Goal: Task Accomplishment & Management: Use online tool/utility

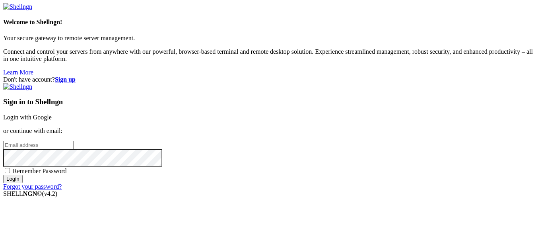
click at [74, 141] on input "email" at bounding box center [38, 145] width 70 height 8
type input "S"
click at [52, 114] on link "Login with Google" at bounding box center [27, 117] width 49 height 7
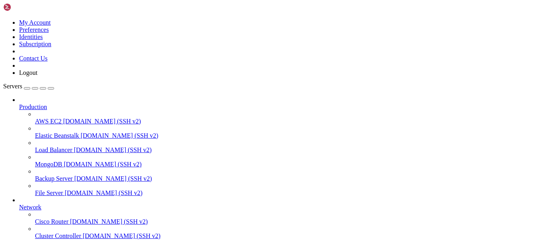
scroll to position [121, 0]
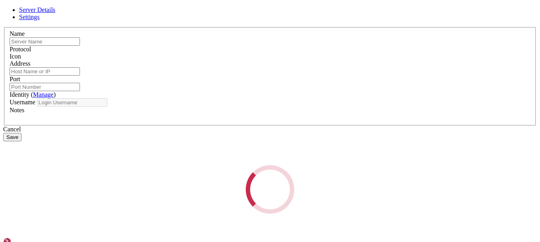
type input "skullcmd"
type input "[TECHNICAL_ID]"
type input "22"
type input "skullcmd"
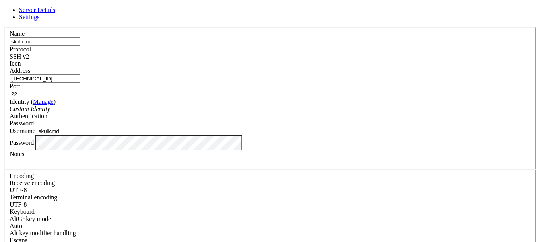
drag, startPoint x: 228, startPoint y: 87, endPoint x: 133, endPoint y: 96, distance: 95.1
click at [133, 96] on div "Server Details Settings Name skullcmd Protocol SSH v2 Icon" at bounding box center [270, 170] width 534 height 329
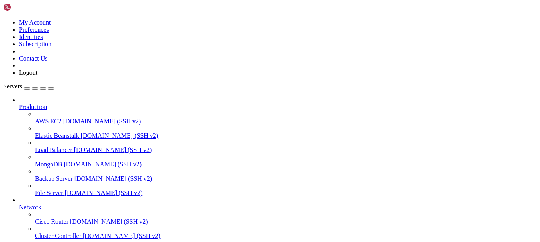
drag, startPoint x: 148, startPoint y: 602, endPoint x: 356, endPoint y: 601, distance: 208.1
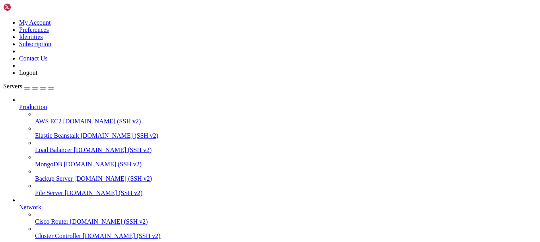
scroll to position [1123, 0]
